Goal: Information Seeking & Learning: Stay updated

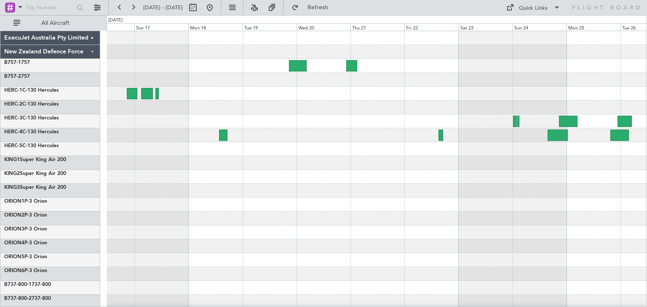
click at [258, 215] on div at bounding box center [376, 204] width 540 height 347
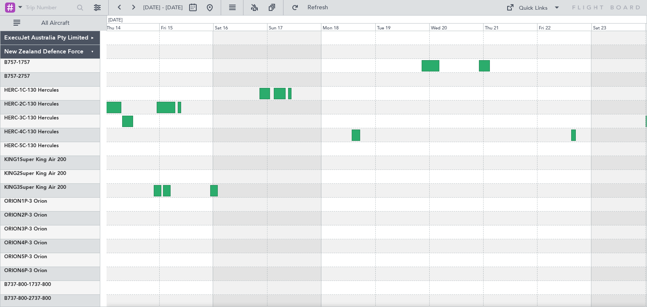
click at [527, 218] on div at bounding box center [376, 204] width 540 height 347
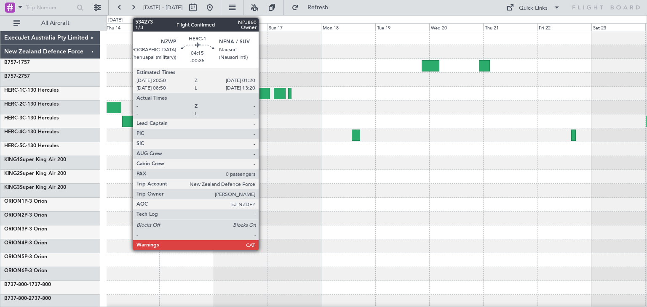
click at [262, 91] on div at bounding box center [264, 93] width 11 height 11
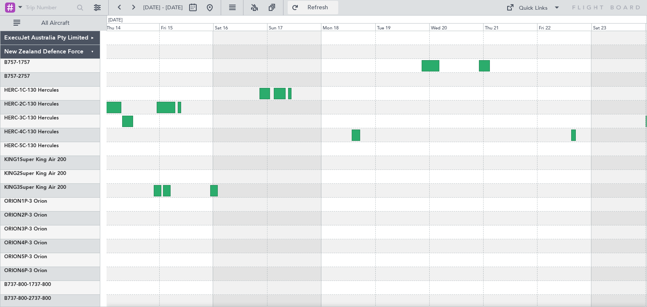
click at [326, 4] on button "Refresh" at bounding box center [312, 7] width 51 height 13
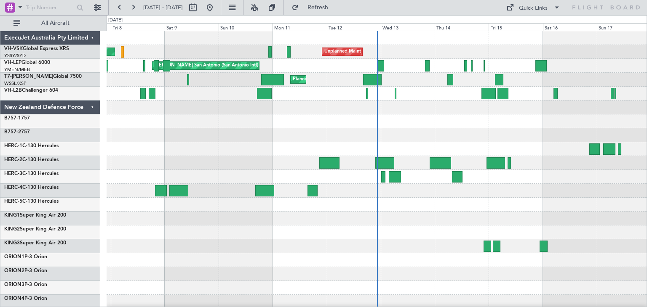
click at [92, 38] on div "ExecuJet Australia Pty Limited" at bounding box center [50, 38] width 100 height 14
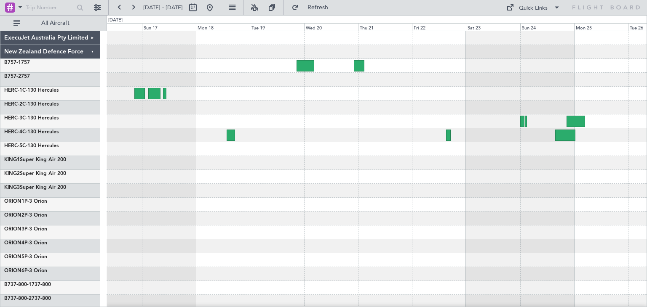
click at [13, 268] on div "ExecuJet Australia Pty Limited New Zealand Defence Force B757-1 757 B757-2 757 …" at bounding box center [323, 161] width 647 height 292
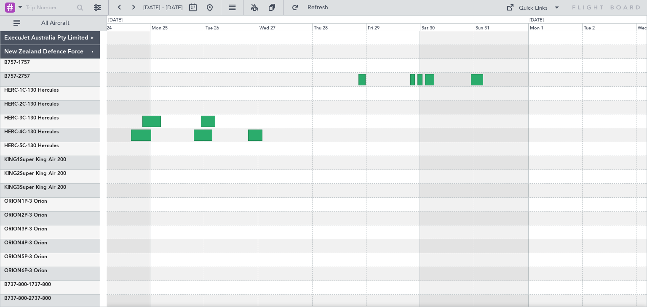
click at [313, 221] on div at bounding box center [376, 204] width 540 height 347
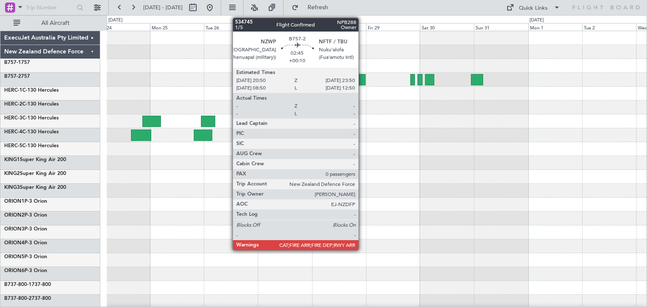
click at [362, 75] on div at bounding box center [361, 79] width 7 height 11
click at [363, 80] on div at bounding box center [361, 79] width 7 height 11
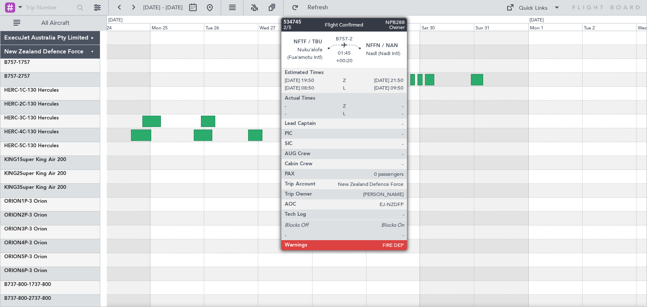
click at [410, 79] on div at bounding box center [412, 79] width 5 height 11
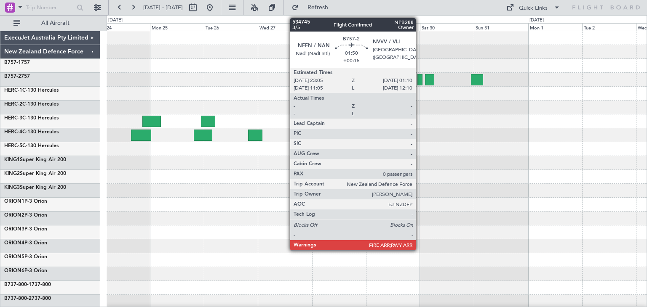
click at [419, 78] on div at bounding box center [419, 79] width 5 height 11
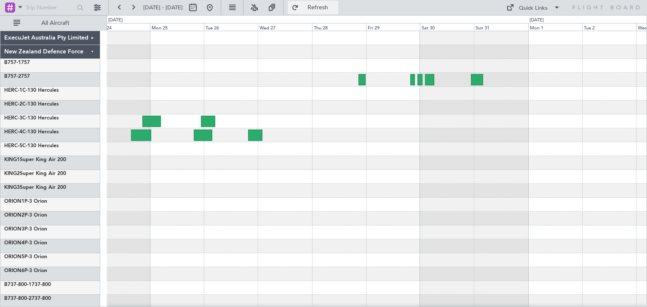
click at [335, 7] on span "Refresh" at bounding box center [317, 8] width 35 height 6
